Goal: Information Seeking & Learning: Learn about a topic

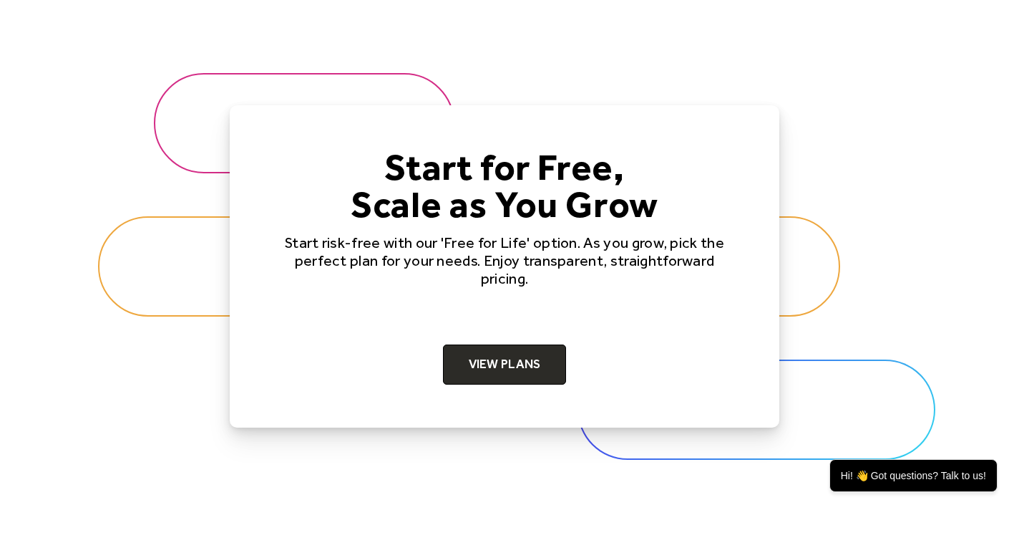
scroll to position [4344, 0]
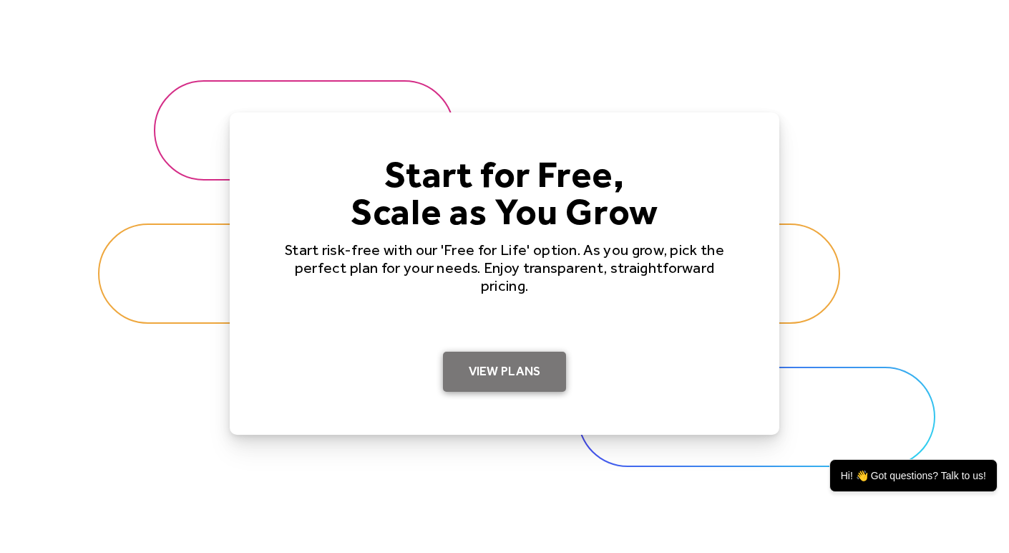
click at [513, 374] on link "View Plans" at bounding box center [505, 372] width 124 height 40
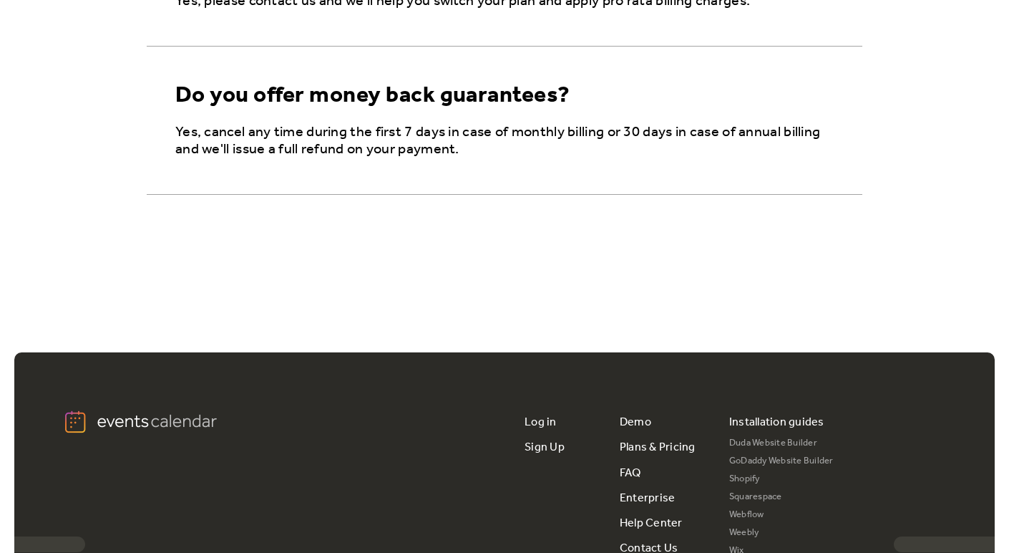
scroll to position [2702, 0]
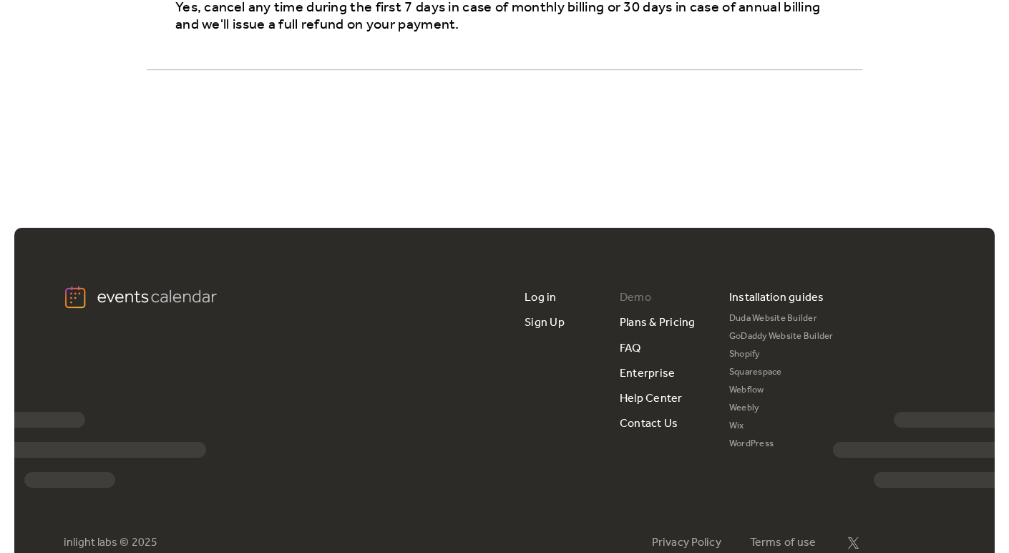
click at [641, 295] on link "Demo" at bounding box center [636, 297] width 32 height 25
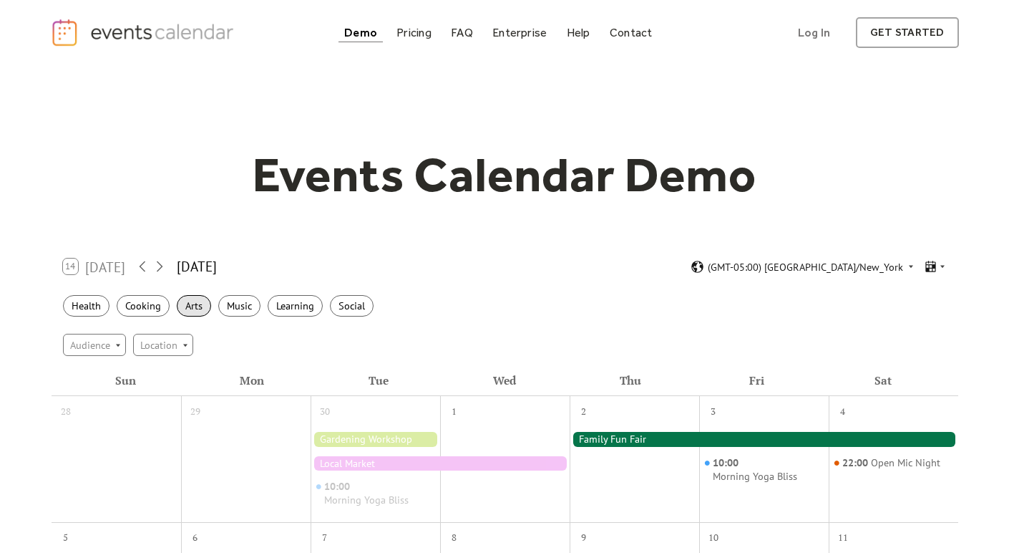
click at [191, 304] on div "Arts" at bounding box center [194, 306] width 34 height 22
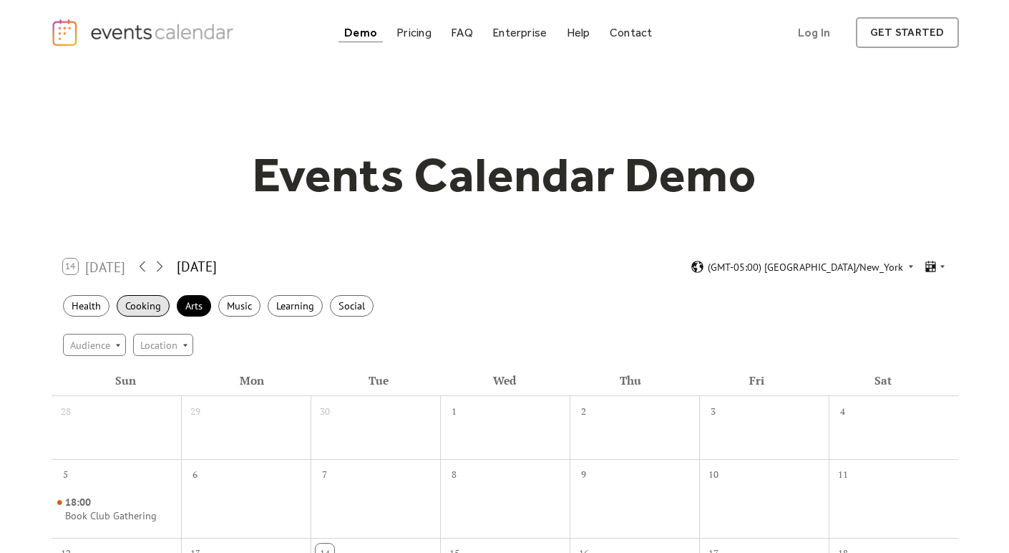
click at [152, 304] on div "Cooking" at bounding box center [143, 306] width 53 height 22
click at [88, 306] on div "Health" at bounding box center [86, 306] width 47 height 22
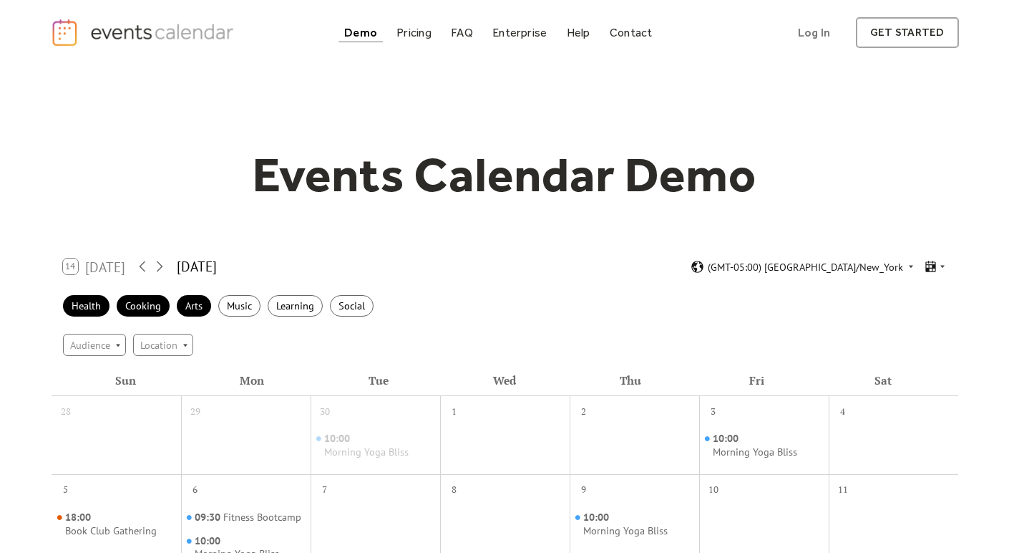
click at [112, 263] on div "14 Today" at bounding box center [94, 266] width 63 height 16
click at [140, 266] on icon at bounding box center [142, 266] width 17 height 17
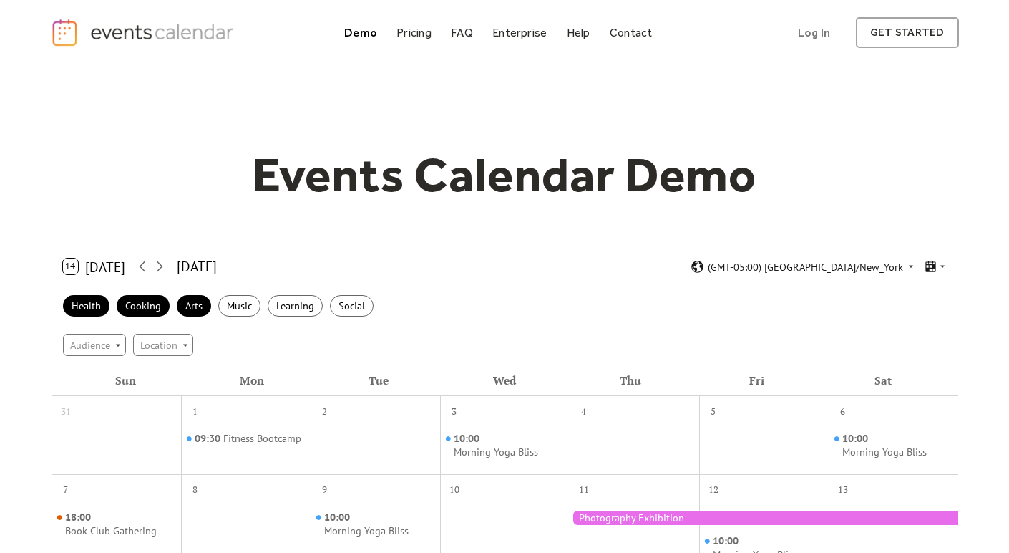
click at [75, 264] on button "14 Today" at bounding box center [94, 266] width 73 height 23
